Goal: Task Accomplishment & Management: Manage account settings

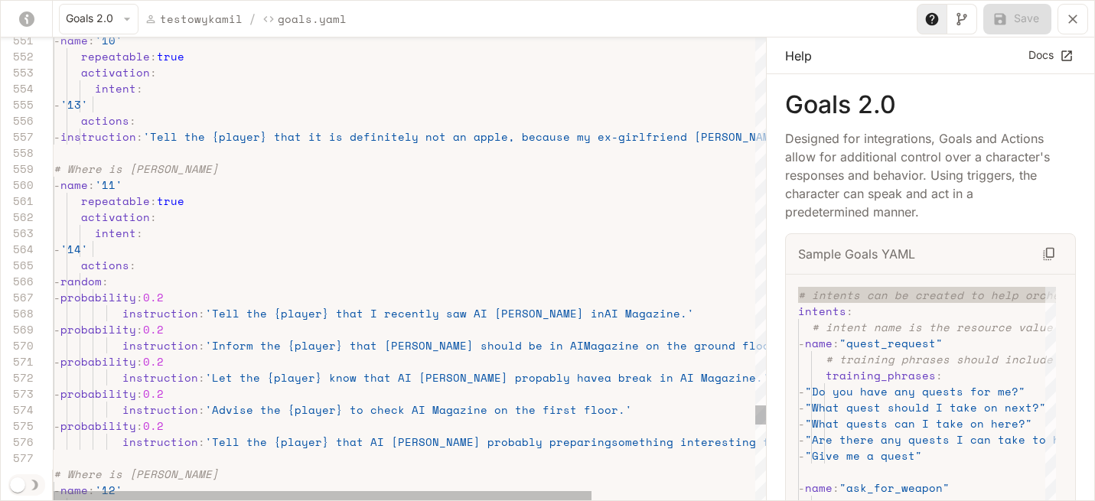
scroll to position [32, 623]
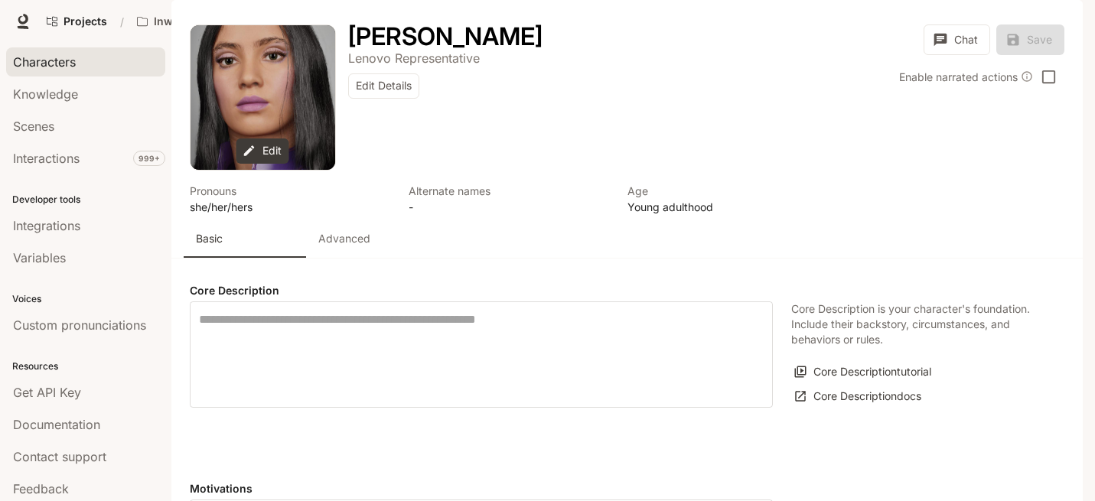
click at [55, 64] on span "Characters" at bounding box center [44, 62] width 63 height 18
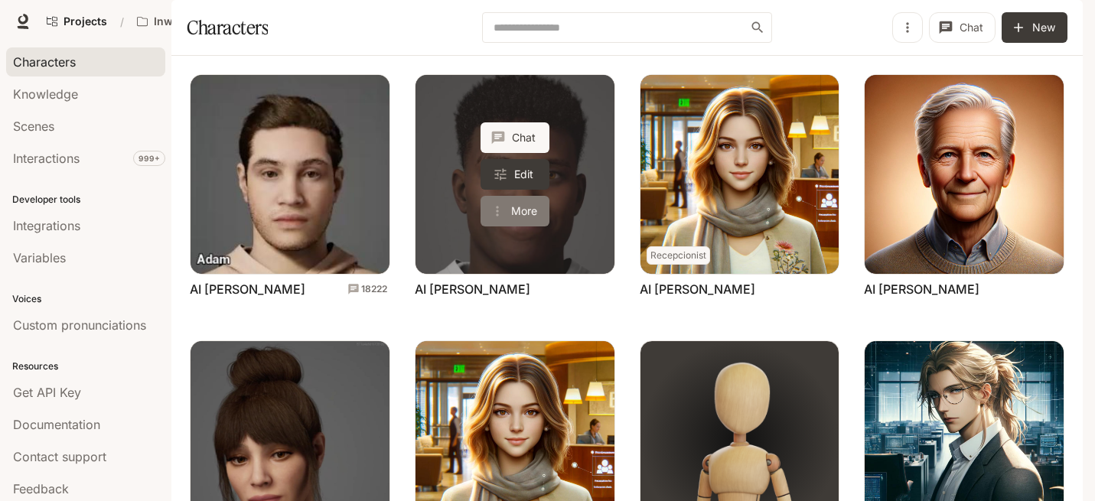
scroll to position [181, 0]
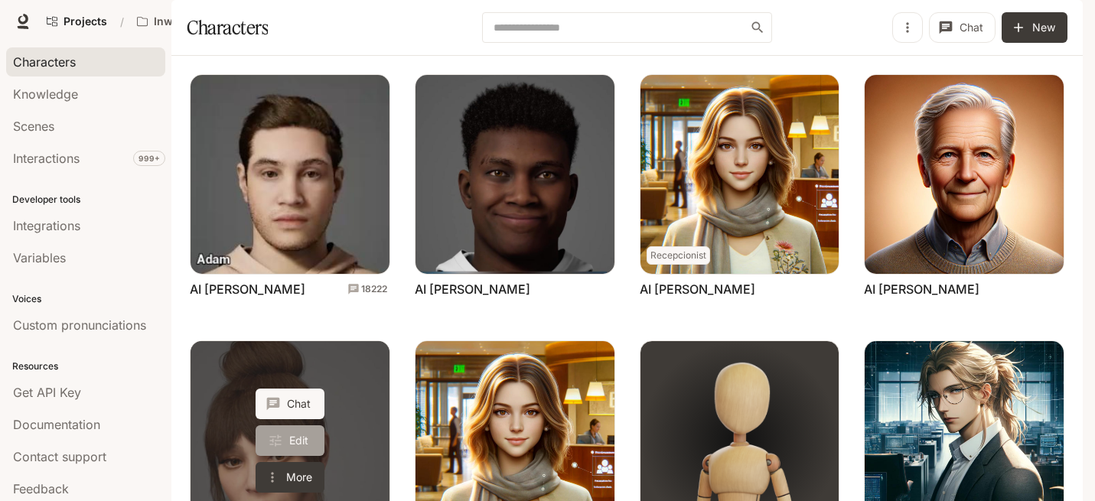
click at [291, 426] on link "Edit" at bounding box center [290, 441] width 69 height 31
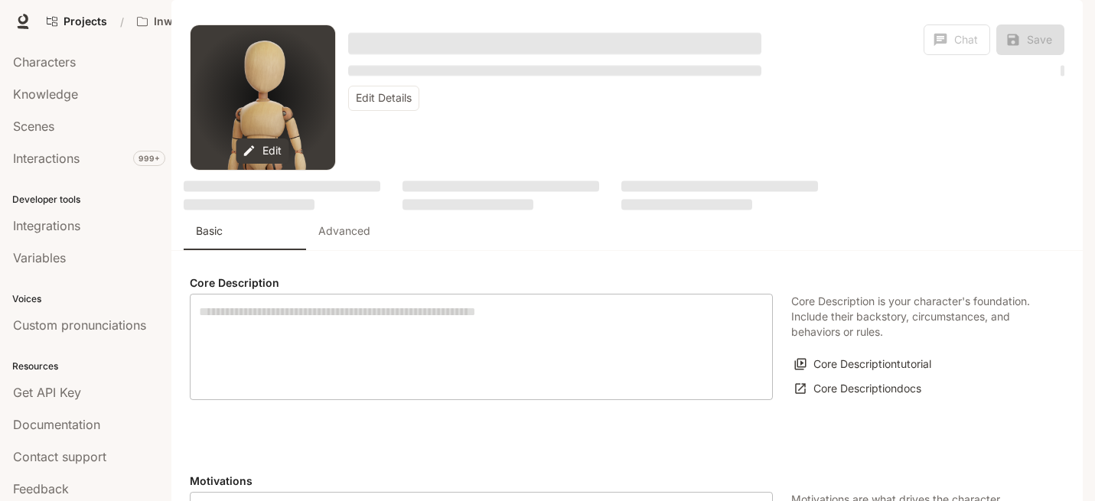
type textarea "**********"
type input "*"
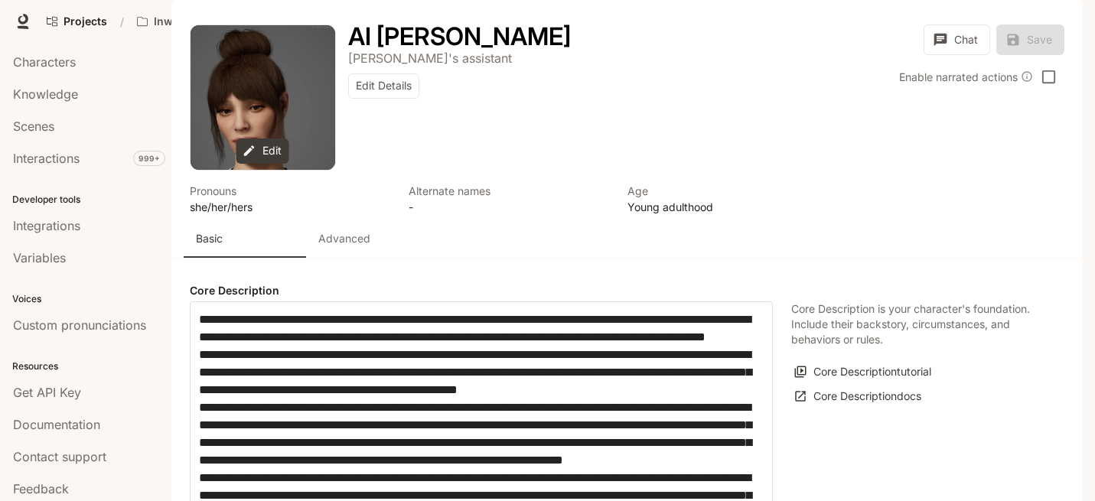
type input "**********"
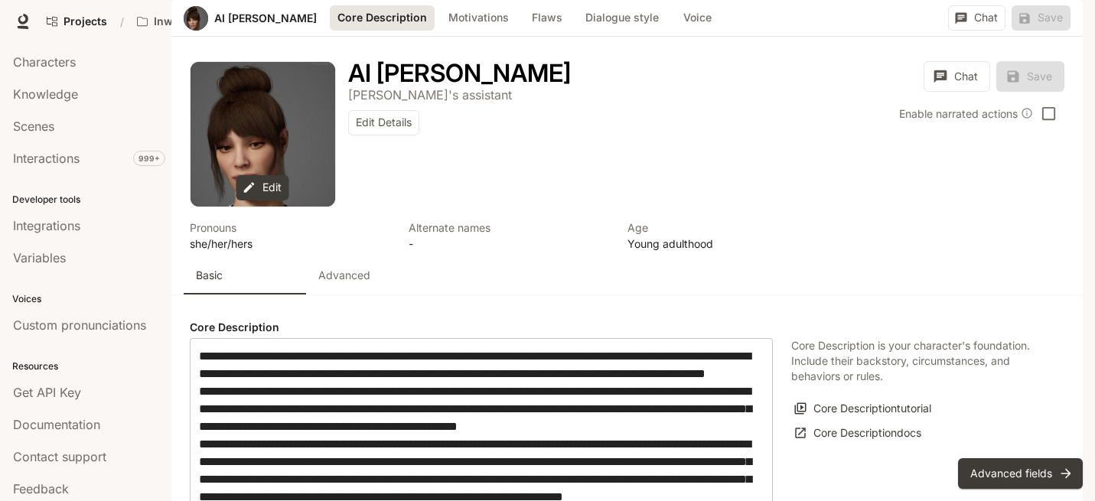
scroll to position [400, 0]
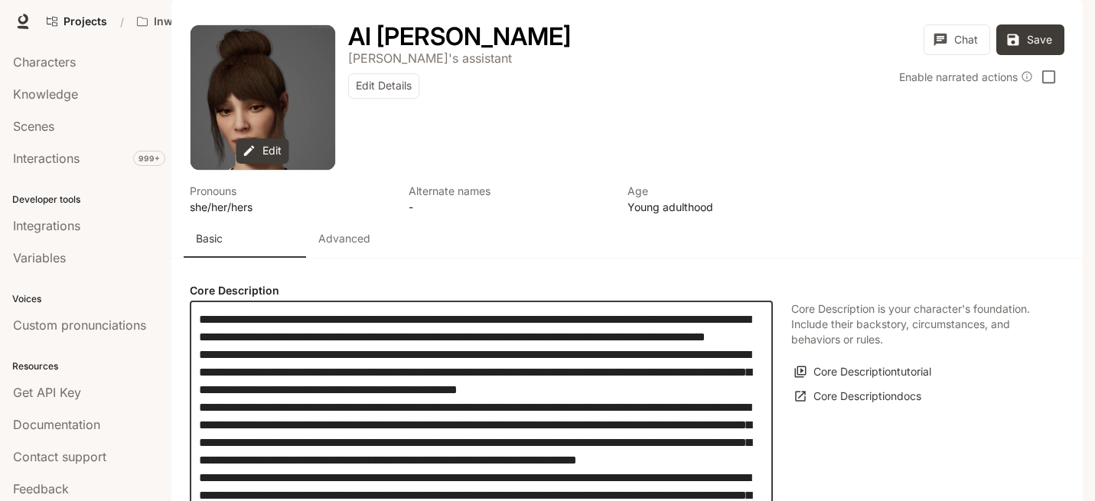
scroll to position [96, 0]
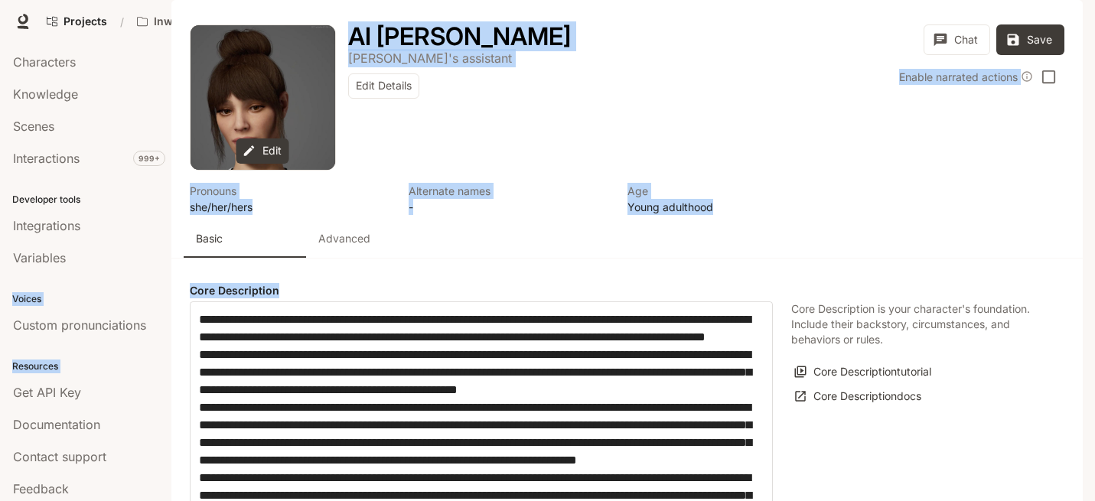
drag, startPoint x: 281, startPoint y: 236, endPoint x: 162, endPoint y: 236, distance: 118.6
copy main "Voices Custom pronunciations Resources Get API Key Documentation Contact suppor…"
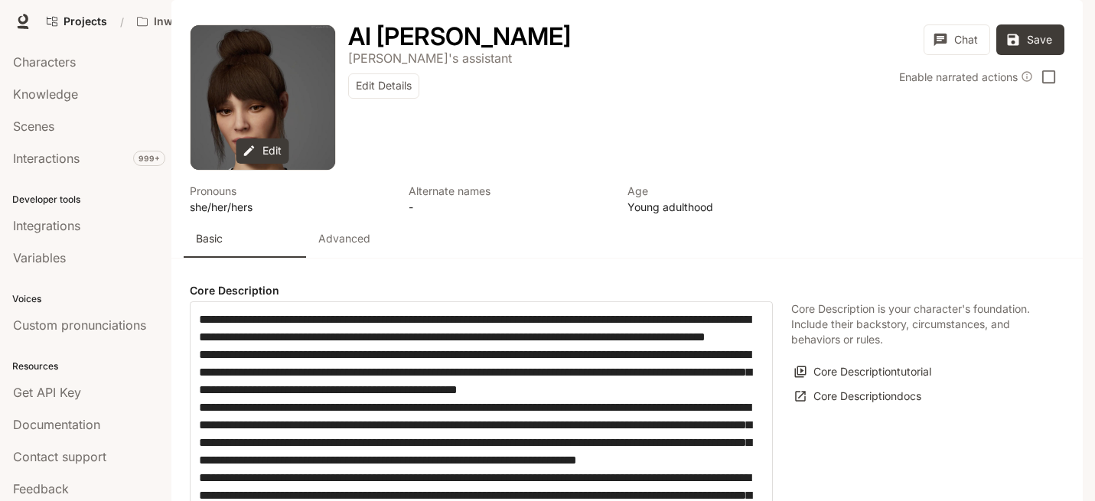
click at [276, 283] on h4 "Core Description" at bounding box center [481, 290] width 583 height 15
drag, startPoint x: 295, startPoint y: 232, endPoint x: 188, endPoint y: 231, distance: 107.2
copy h4 "Core Description"
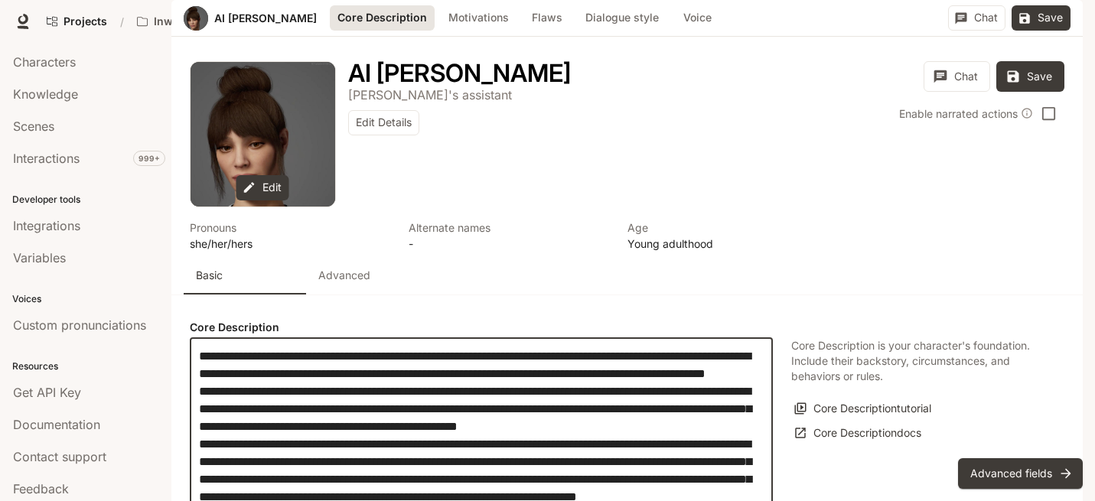
scroll to position [463, 0]
drag, startPoint x: 200, startPoint y: 135, endPoint x: 544, endPoint y: 368, distance: 416.1
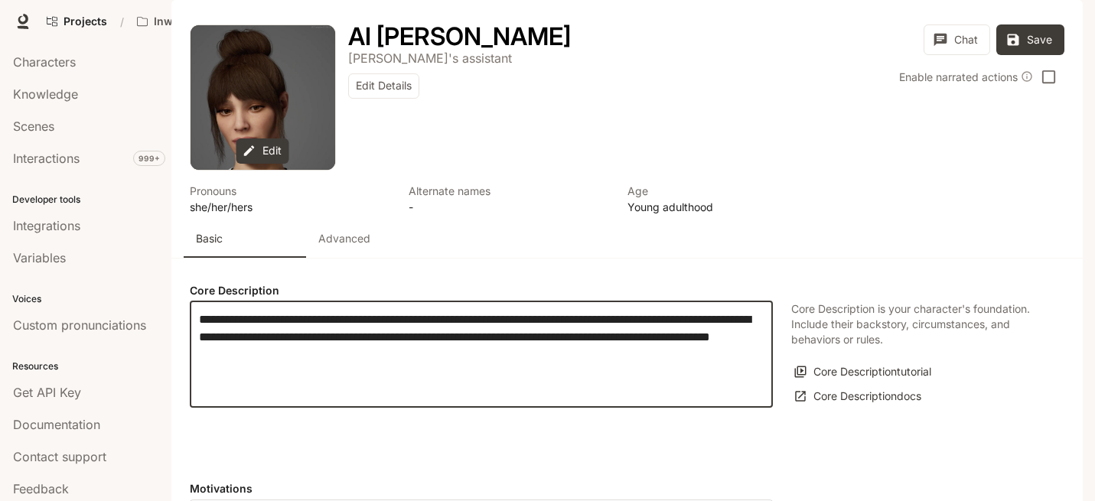
paste textarea "**********"
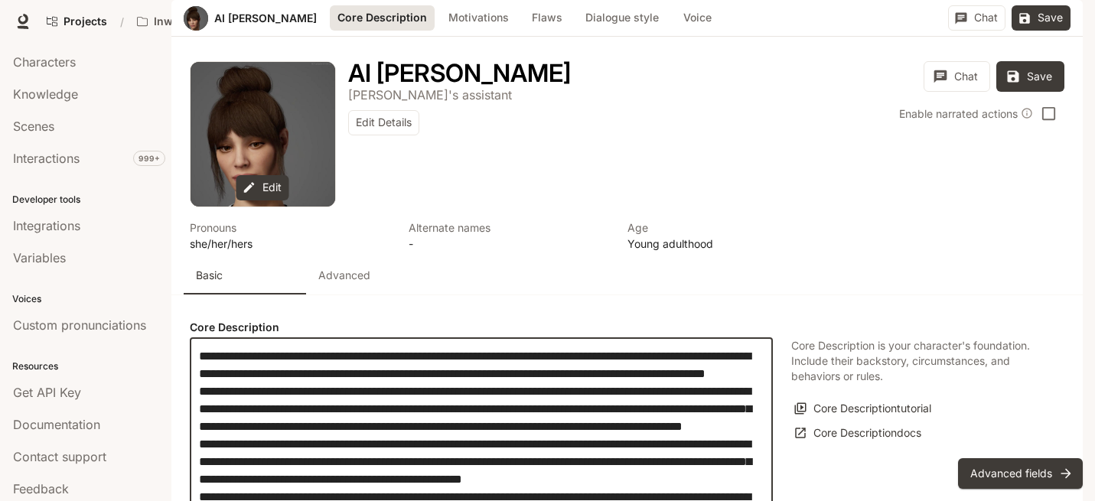
scroll to position [303, 0]
drag, startPoint x: 468, startPoint y: 148, endPoint x: 588, endPoint y: 144, distance: 119.5
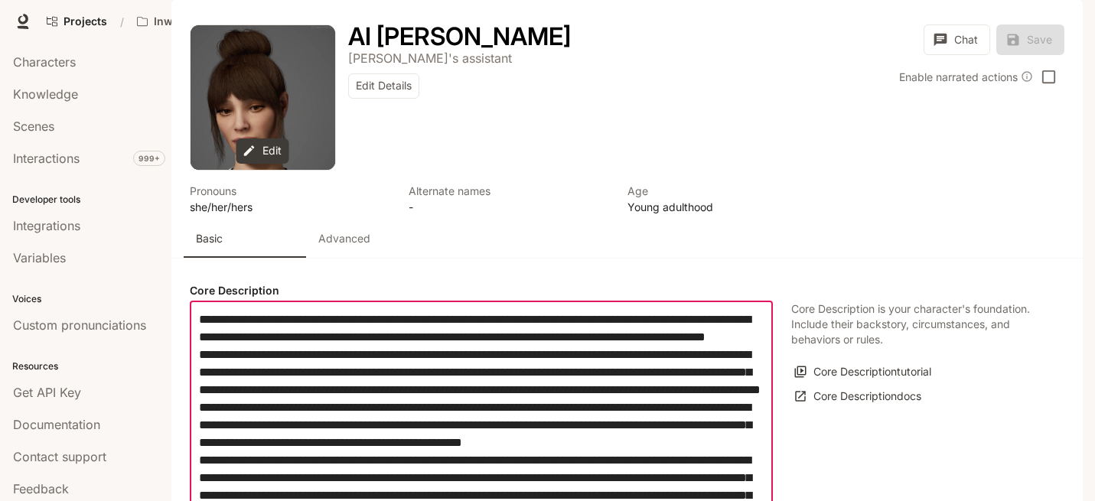
scroll to position [302, 0]
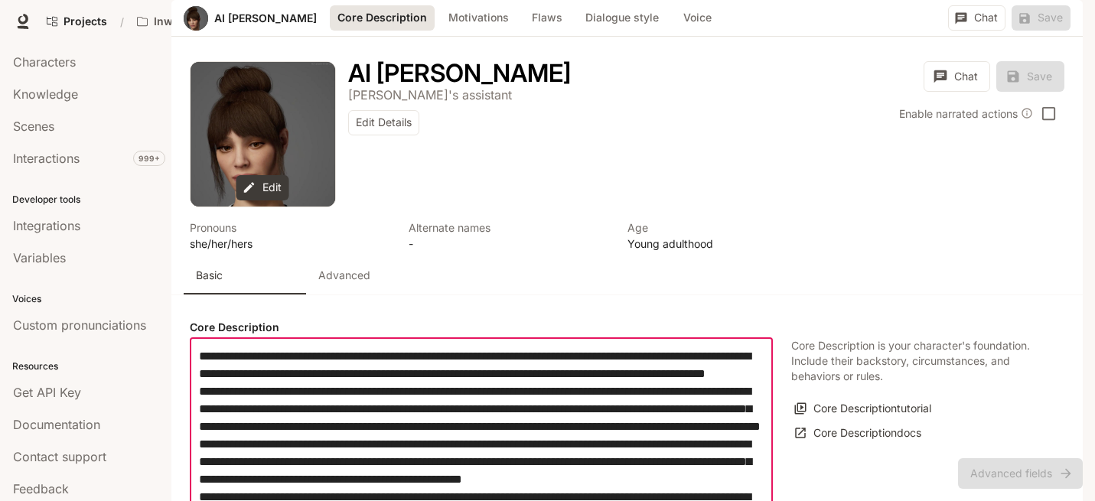
drag, startPoint x: 406, startPoint y: 185, endPoint x: 446, endPoint y: 185, distance: 40.6
drag, startPoint x: 452, startPoint y: 220, endPoint x: 202, endPoint y: 220, distance: 249.5
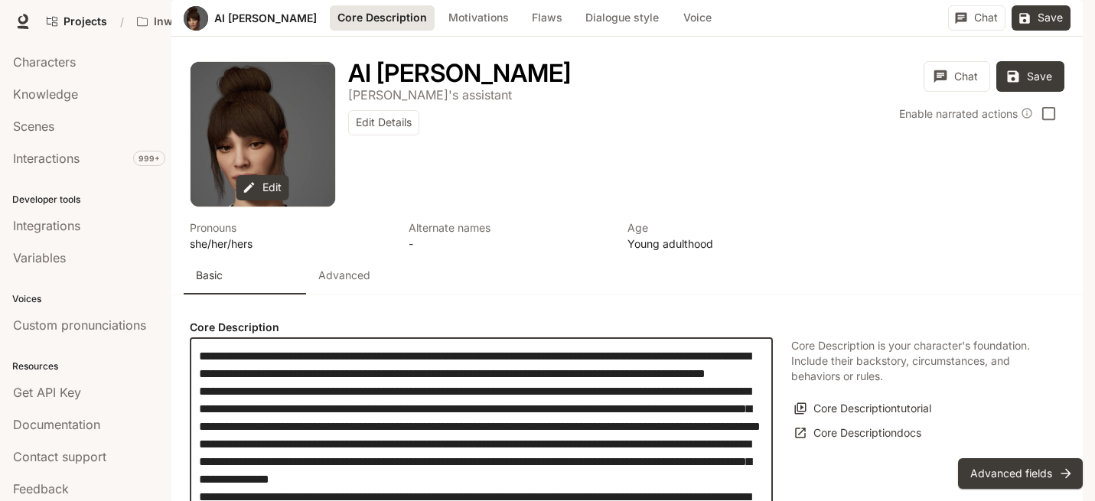
scroll to position [388, 0]
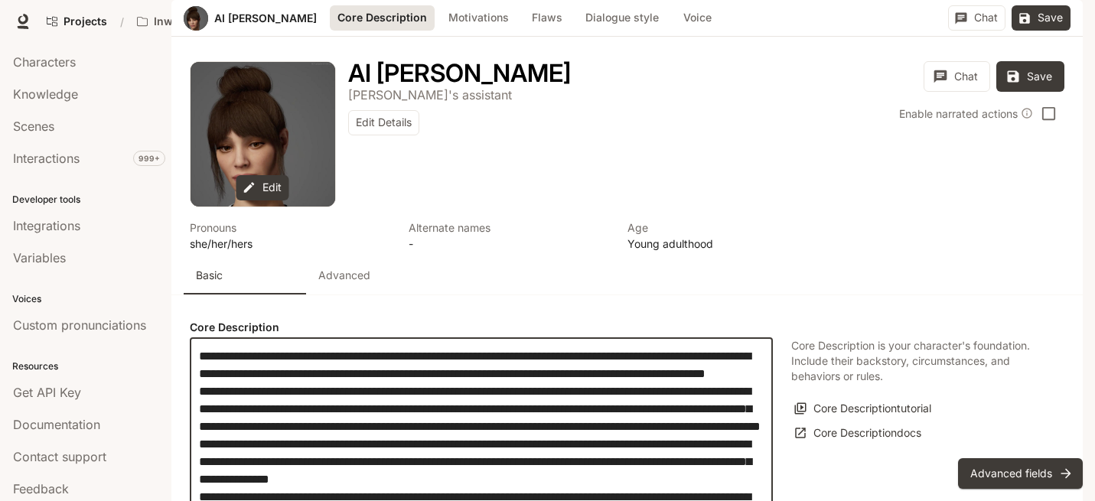
drag, startPoint x: 680, startPoint y: 285, endPoint x: 619, endPoint y: 286, distance: 61.2
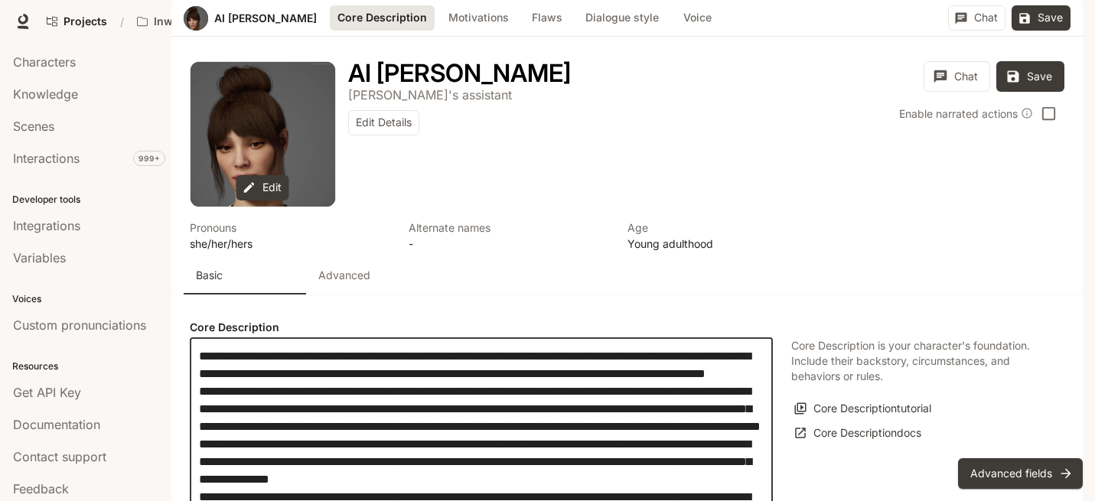
type textarea "**********"
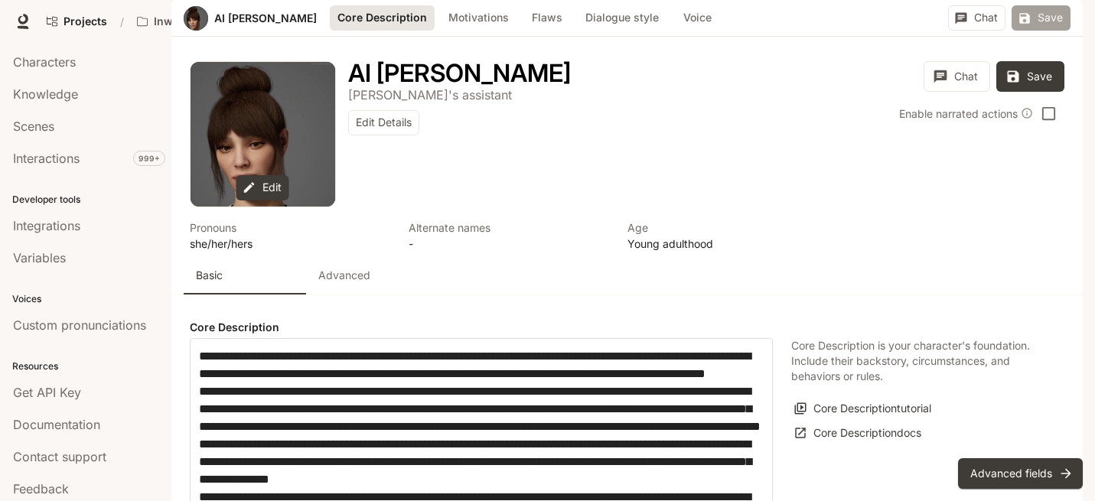
click at [1052, 31] on button "Save" at bounding box center [1041, 17] width 59 height 25
